Goal: Task Accomplishment & Management: Manage account settings

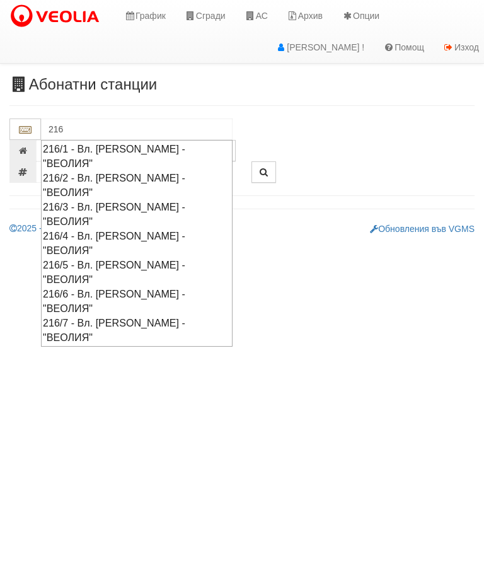
click at [111, 258] on div "216/5 - Вл. [PERSON_NAME] - "ВЕОЛИЯ"" at bounding box center [137, 272] width 188 height 29
type input "216/5 - Вл. [PERSON_NAME] - "ВЕОЛИЯ""
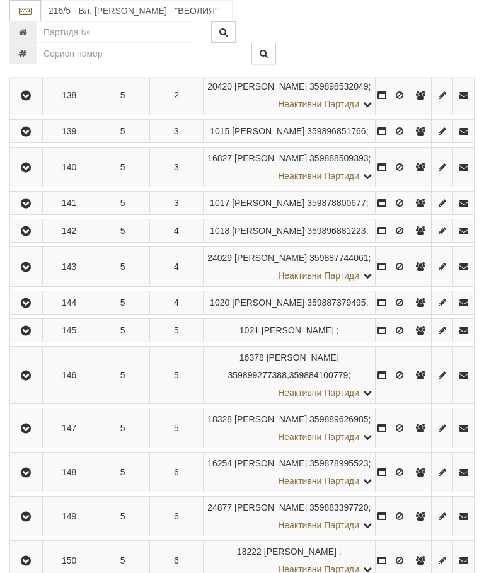
scroll to position [518, 0]
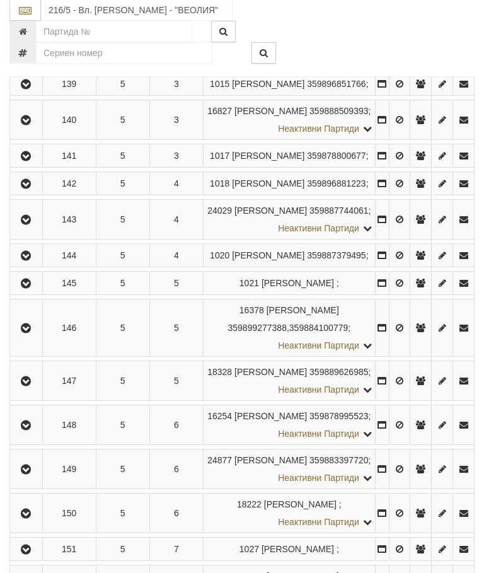
click at [28, 225] on icon "button" at bounding box center [25, 220] width 15 height 9
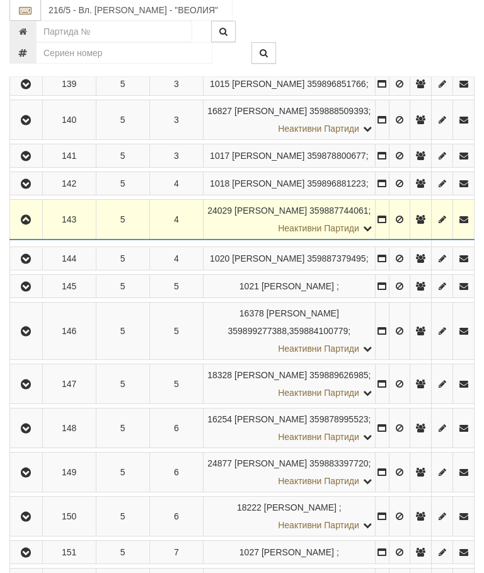
scroll to position [518, 0]
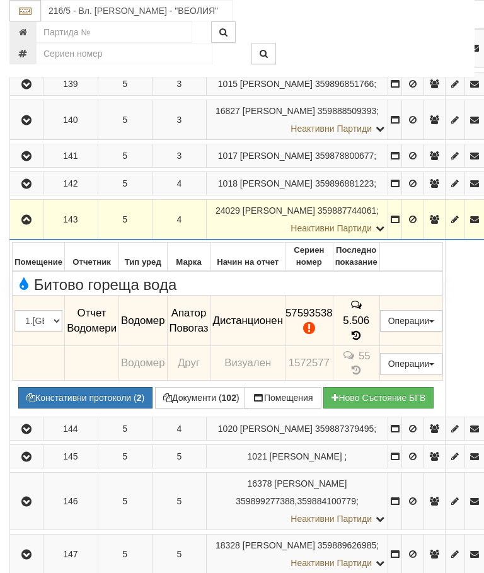
click at [0, 0] on button "Редакция / Протокол" at bounding box center [0, 0] width 0 height 0
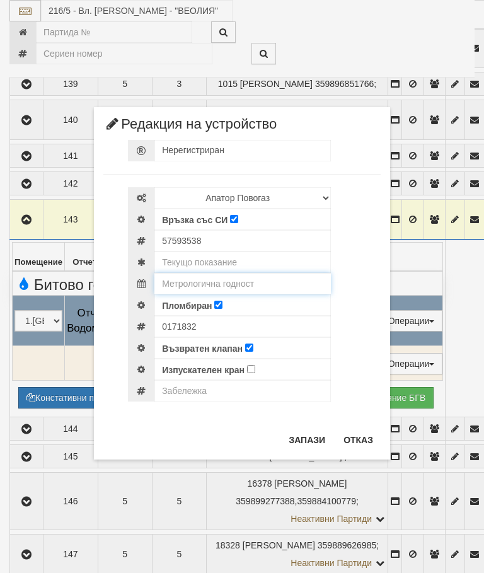
click at [245, 277] on input "text" at bounding box center [243, 283] width 177 height 21
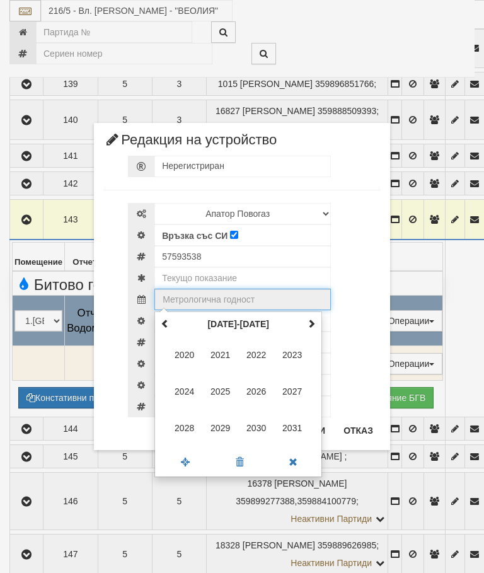
scroll to position [518, 0]
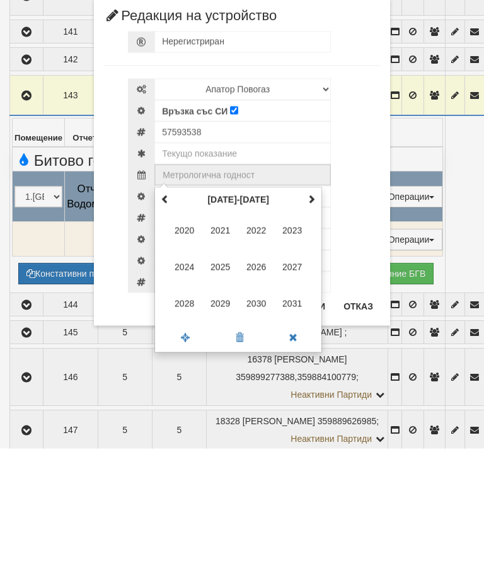
click at [361, 225] on div "Връзка със СИ" at bounding box center [254, 235] width 253 height 21
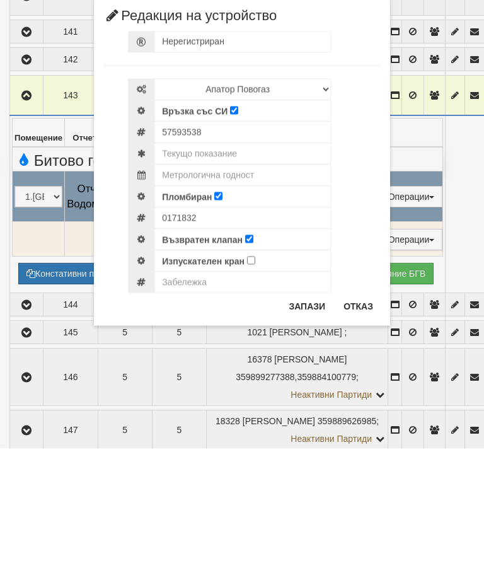
scroll to position [643, 0]
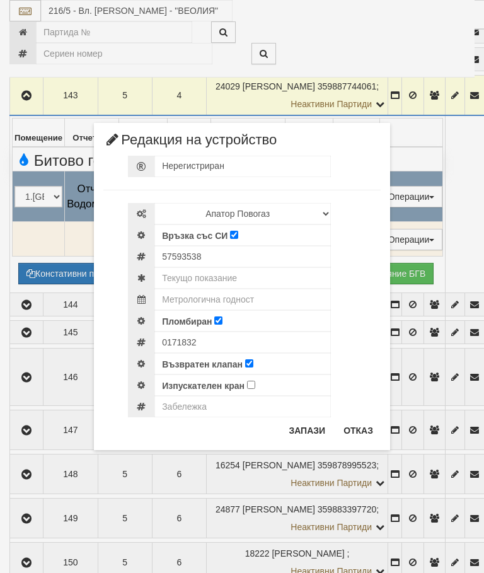
click at [353, 417] on div at bounding box center [254, 406] width 253 height 21
click at [355, 424] on button "Отказ" at bounding box center [358, 431] width 45 height 20
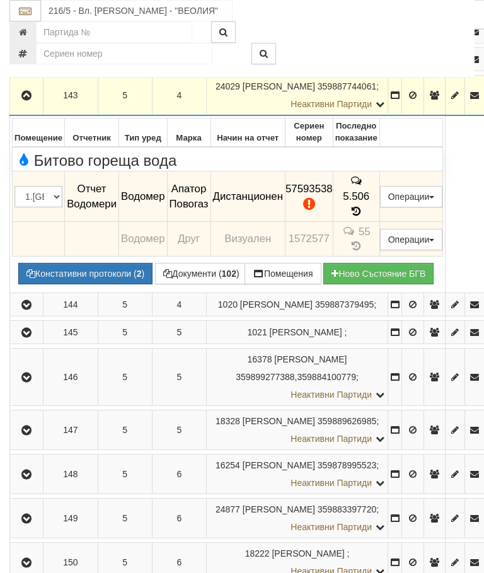
click at [0, 0] on button "Редакция / Протокол" at bounding box center [0, 0] width 0 height 0
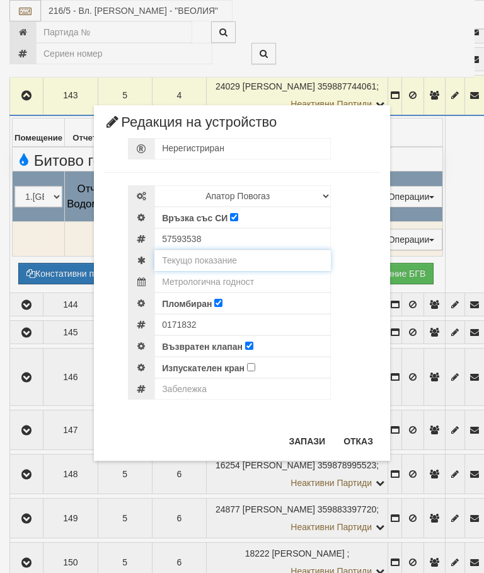
click at [233, 254] on input "text" at bounding box center [243, 260] width 177 height 21
type input "12.767"
click at [241, 276] on input "text" at bounding box center [243, 281] width 177 height 21
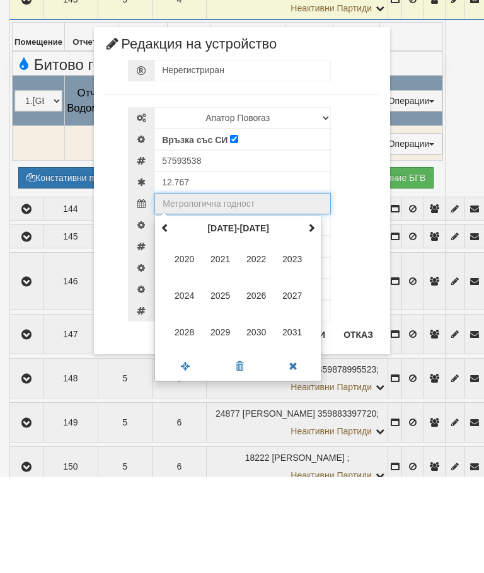
click at [259, 375] on span "2026" at bounding box center [257, 392] width 34 height 34
type input "2026"
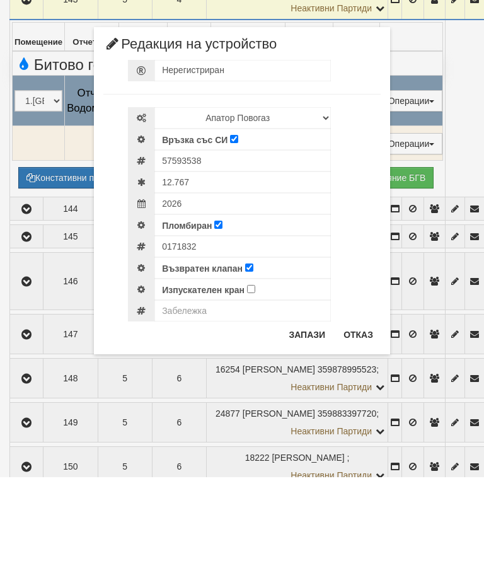
scroll to position [738, 0]
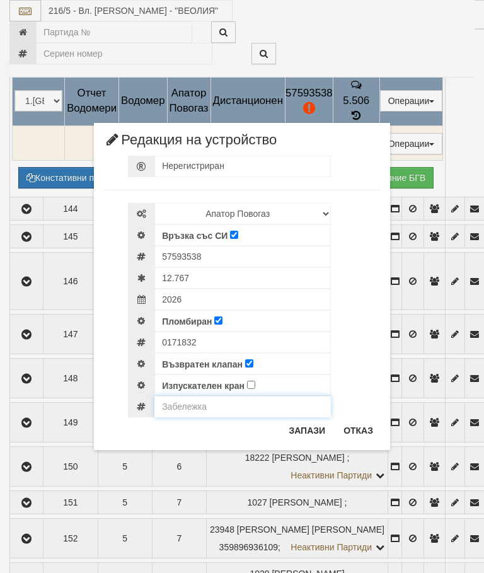
click at [189, 412] on input "text" at bounding box center [243, 406] width 177 height 21
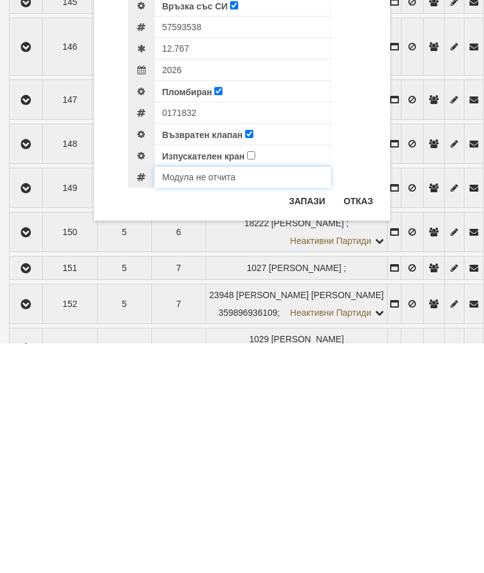
type input "Модула не отчита"
click at [303, 421] on button "Запази" at bounding box center [307, 431] width 52 height 20
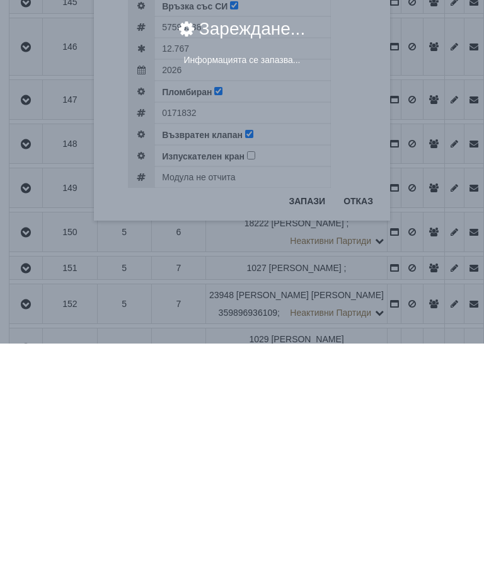
scroll to position [974, 1]
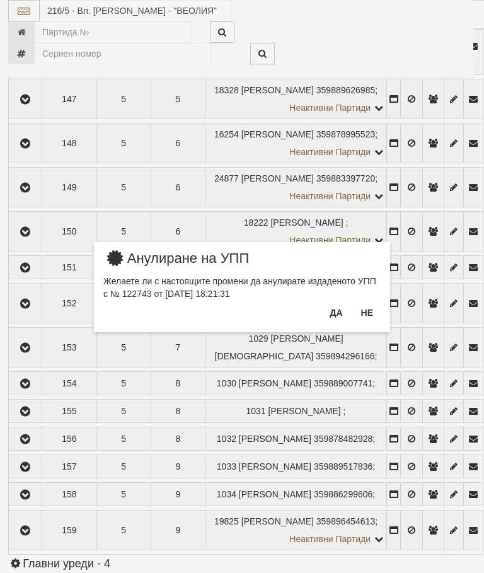
click at [371, 310] on button "Не" at bounding box center [367, 313] width 27 height 20
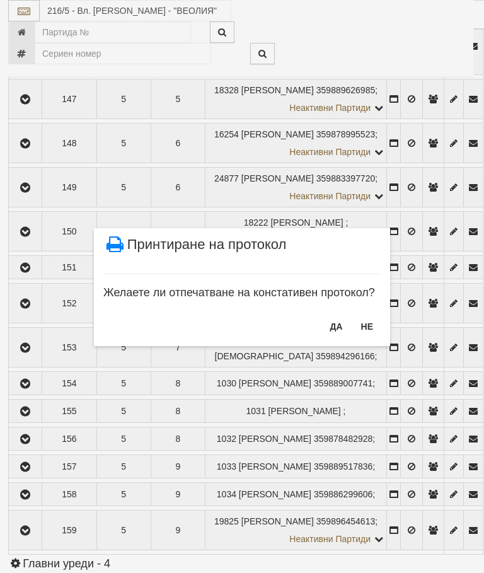
click at [368, 324] on button "НЕ" at bounding box center [367, 327] width 27 height 20
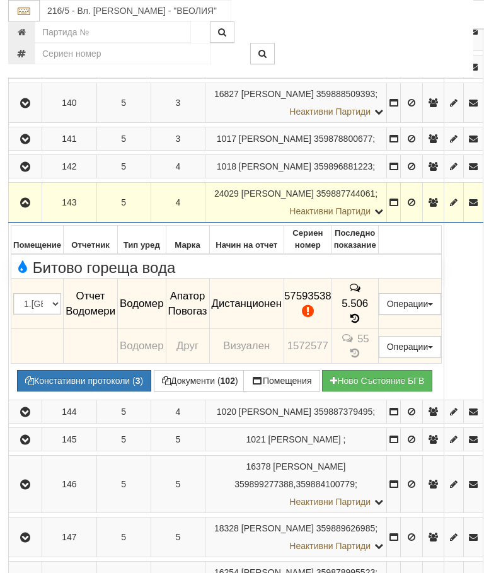
scroll to position [513, 1]
